Goal: Information Seeking & Learning: Compare options

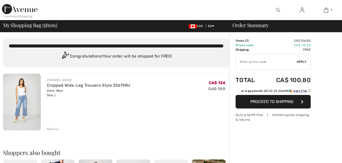
checkbox input "true"
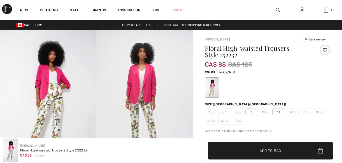
checkbox input "true"
click at [278, 10] on img at bounding box center [278, 10] width 4 height 6
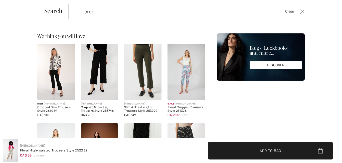
type input "crop"
click at [186, 70] on img at bounding box center [186, 72] width 37 height 56
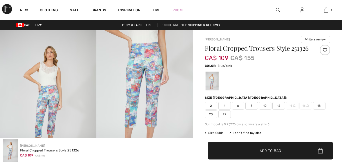
checkbox input "true"
click at [277, 9] on img at bounding box center [278, 10] width 4 height 6
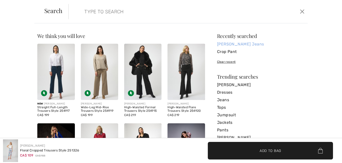
click at [237, 48] on link "[PERSON_NAME] Jeans" at bounding box center [261, 44] width 88 height 8
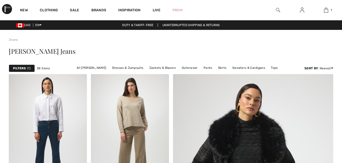
checkbox input "true"
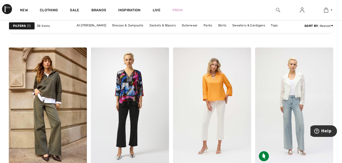
scroll to position [684, 0]
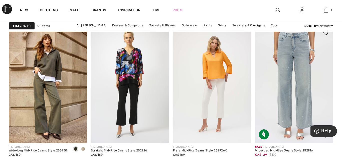
click at [286, 95] on img at bounding box center [294, 84] width 78 height 117
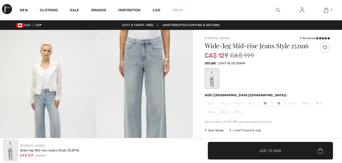
checkbox input "true"
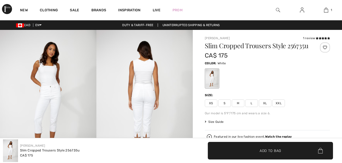
checkbox input "true"
